Goal: Transaction & Acquisition: Purchase product/service

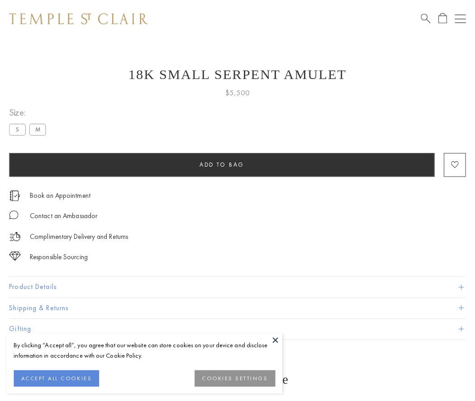
scroll to position [8, 0]
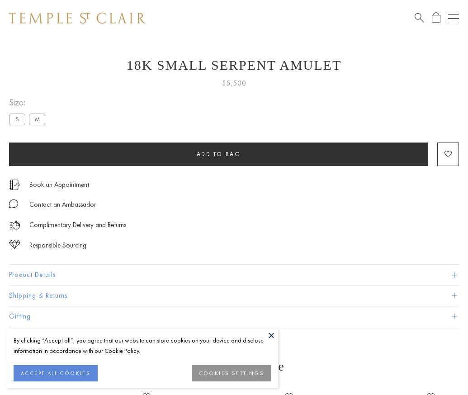
click at [218, 154] on span "Add to bag" at bounding box center [219, 154] width 44 height 8
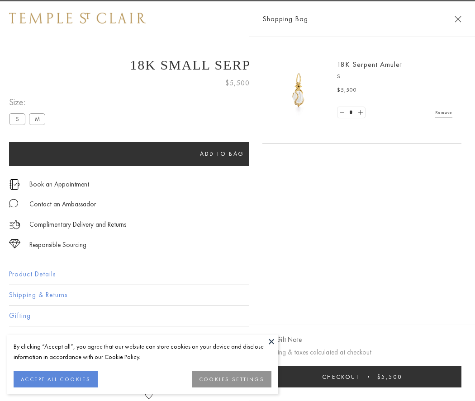
click at [390, 377] on button "Checkout $5,500" at bounding box center [361, 377] width 199 height 21
